Goal: Task Accomplishment & Management: Use online tool/utility

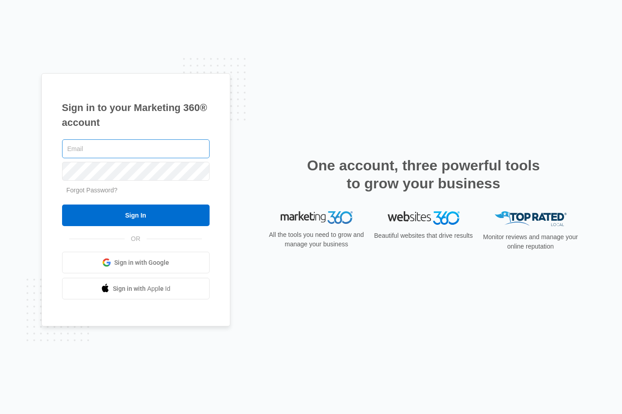
click at [113, 152] on input "text" at bounding box center [135, 148] width 147 height 19
type input "[EMAIL_ADDRESS][DOMAIN_NAME]"
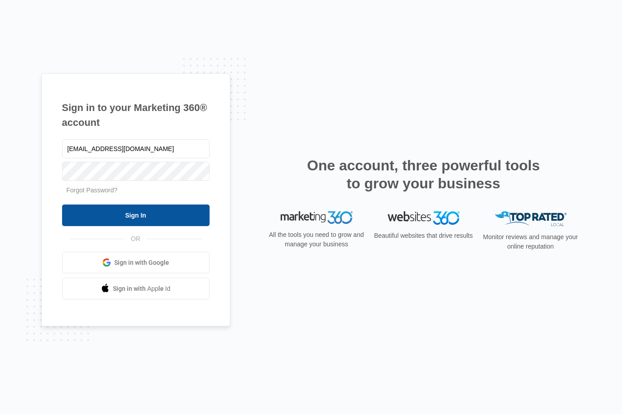
click at [124, 218] on input "Sign In" at bounding box center [135, 216] width 147 height 22
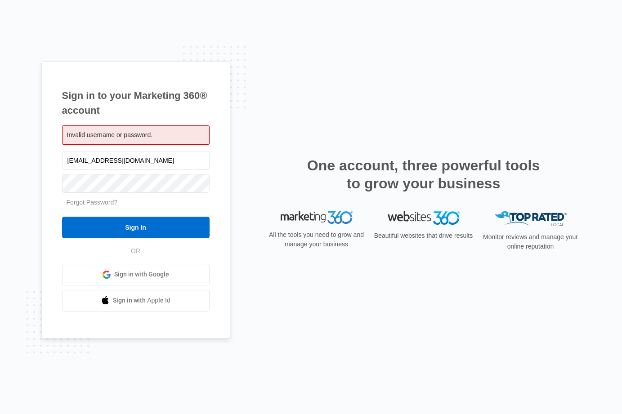
click at [171, 140] on div "Invalid username or password." at bounding box center [135, 134] width 147 height 19
drag, startPoint x: 160, startPoint y: 161, endPoint x: 67, endPoint y: 163, distance: 92.6
click at [67, 163] on input "painterosedesigns@gmail.com" at bounding box center [135, 160] width 147 height 19
click at [98, 138] on span "Invalid username or password." at bounding box center [110, 134] width 86 height 7
click at [159, 137] on div "Invalid username or password." at bounding box center [135, 134] width 147 height 19
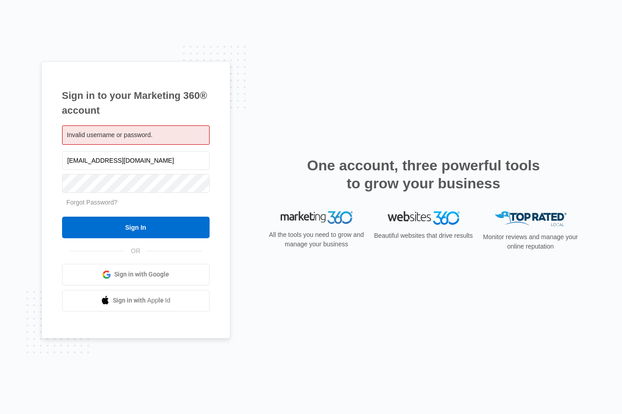
click at [71, 138] on span "Invalid username or password." at bounding box center [110, 134] width 86 height 7
click at [171, 163] on input "painterosedesigns@gmail.com" at bounding box center [135, 160] width 147 height 19
click at [87, 164] on input "painterosedesigns@gmail.com" at bounding box center [135, 160] width 147 height 19
type input "[EMAIL_ADDRESS][DOMAIN_NAME]"
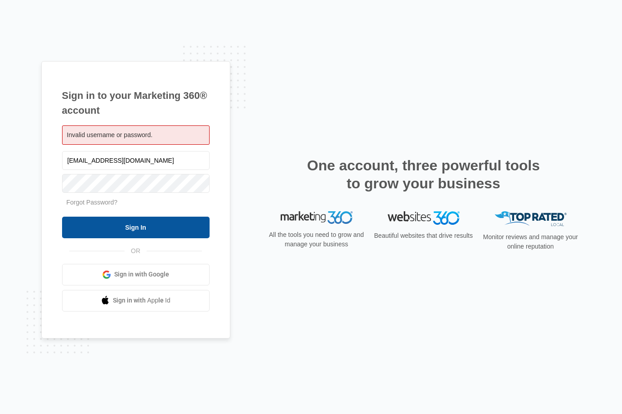
click at [140, 228] on input "Sign In" at bounding box center [135, 228] width 147 height 22
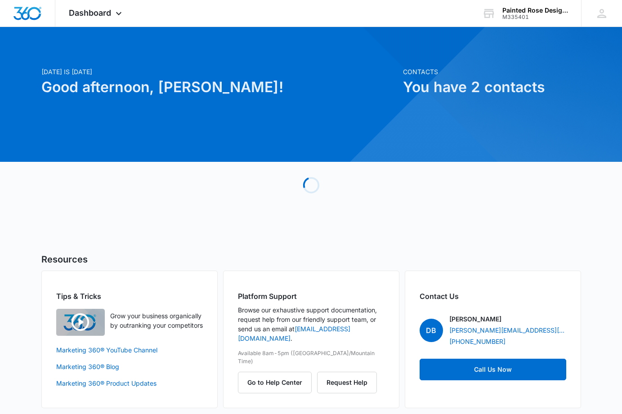
click at [239, 218] on div "Loading" at bounding box center [310, 185] width 539 height 135
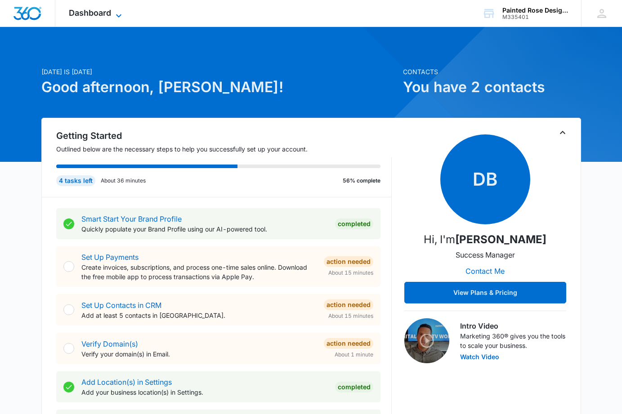
click at [123, 13] on icon at bounding box center [118, 15] width 11 height 11
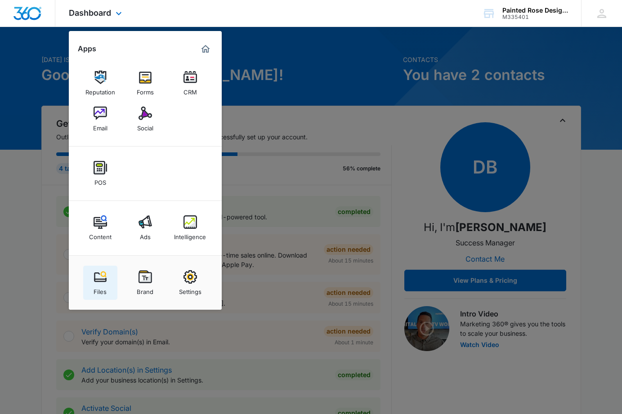
scroll to position [10, 0]
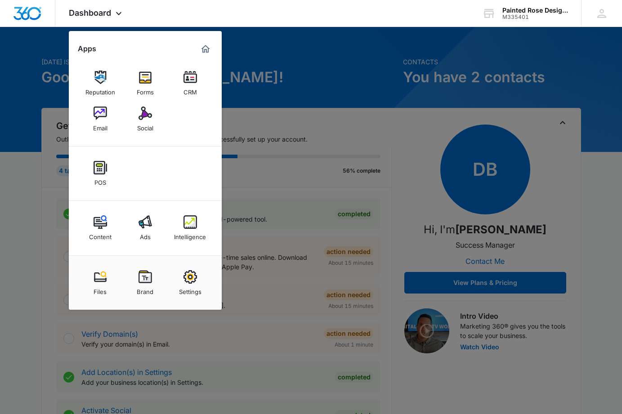
click at [99, 279] on img at bounding box center [99, 276] width 13 height 13
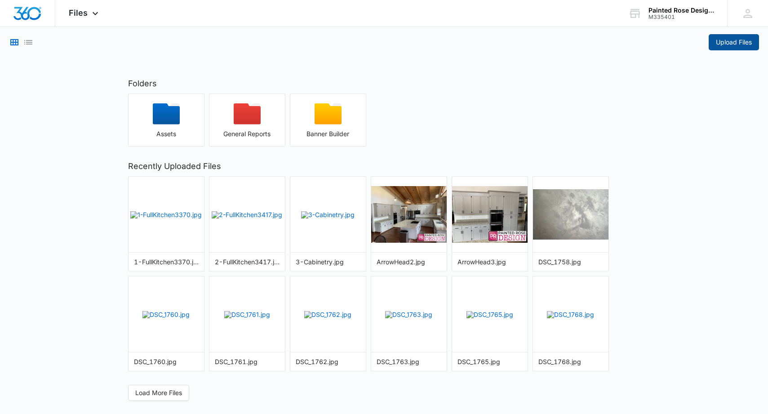
click at [731, 44] on span "Upload Files" at bounding box center [734, 42] width 36 height 10
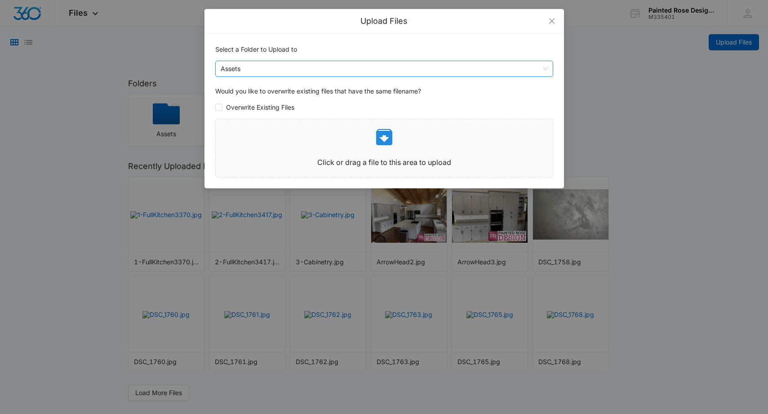
click at [545, 68] on span "Assets" at bounding box center [384, 68] width 327 height 15
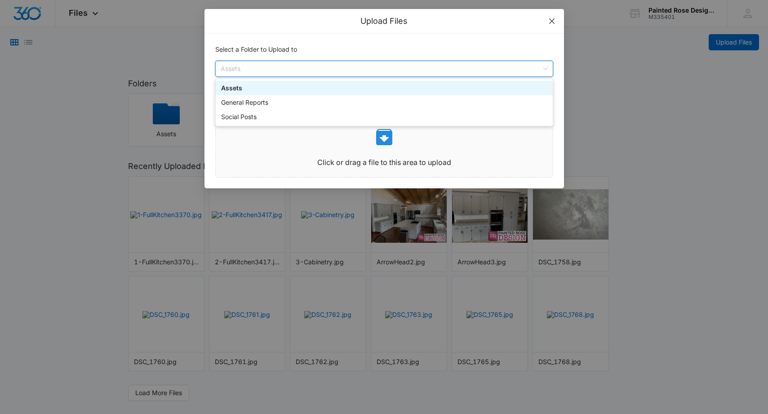
click at [553, 20] on icon "close" at bounding box center [551, 20] width 5 height 5
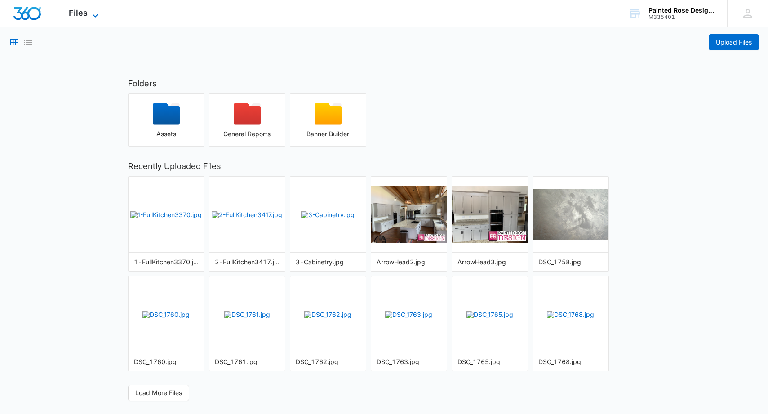
click at [96, 15] on icon at bounding box center [95, 15] width 11 height 11
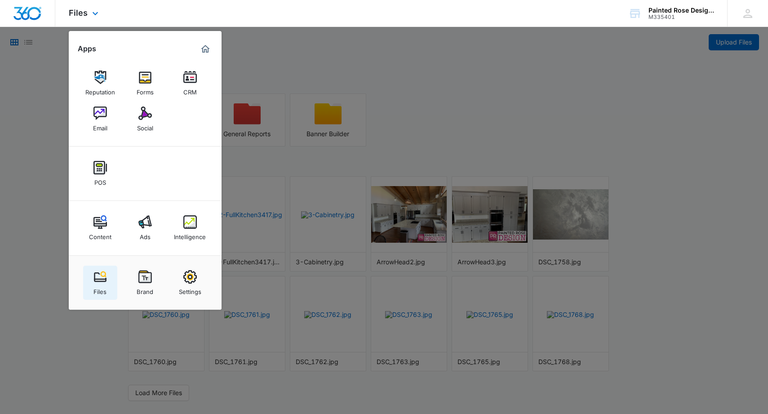
click at [102, 281] on img at bounding box center [99, 276] width 13 height 13
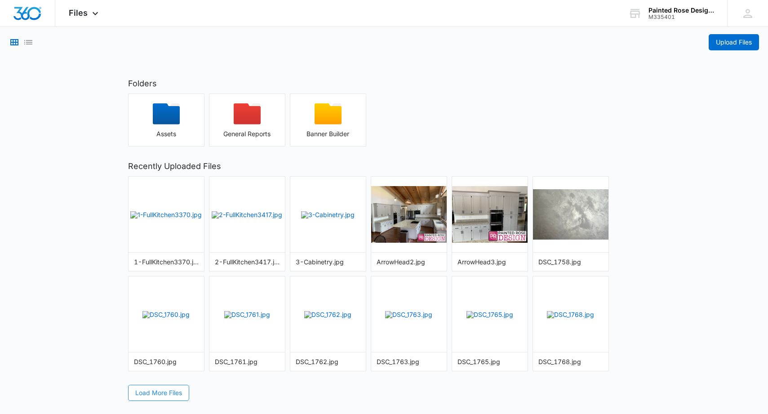
click at [160, 396] on span "Load More Files" at bounding box center [158, 393] width 47 height 10
